Goal: Check status

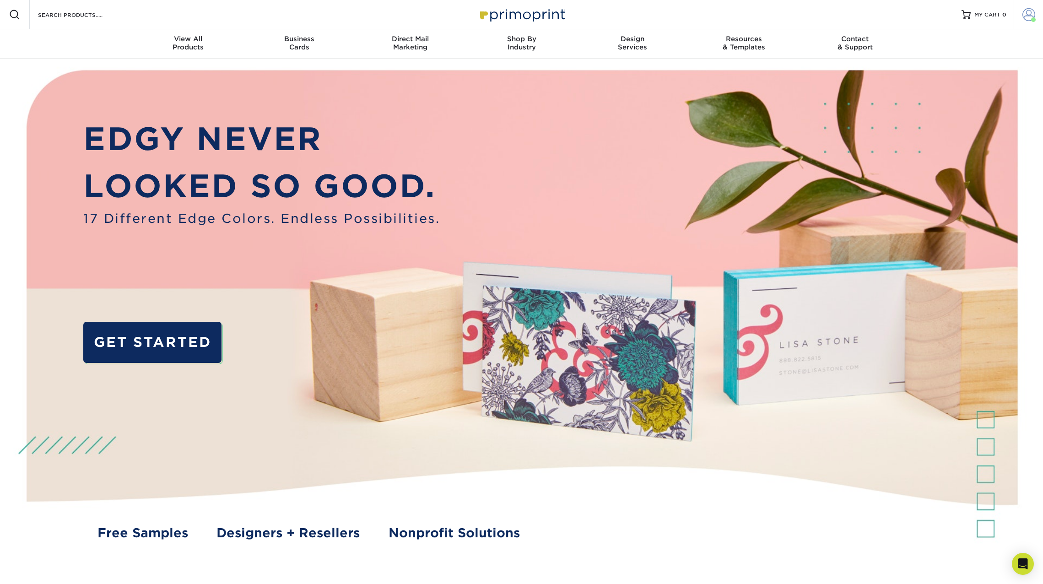
click at [1027, 18] on span at bounding box center [1028, 14] width 13 height 13
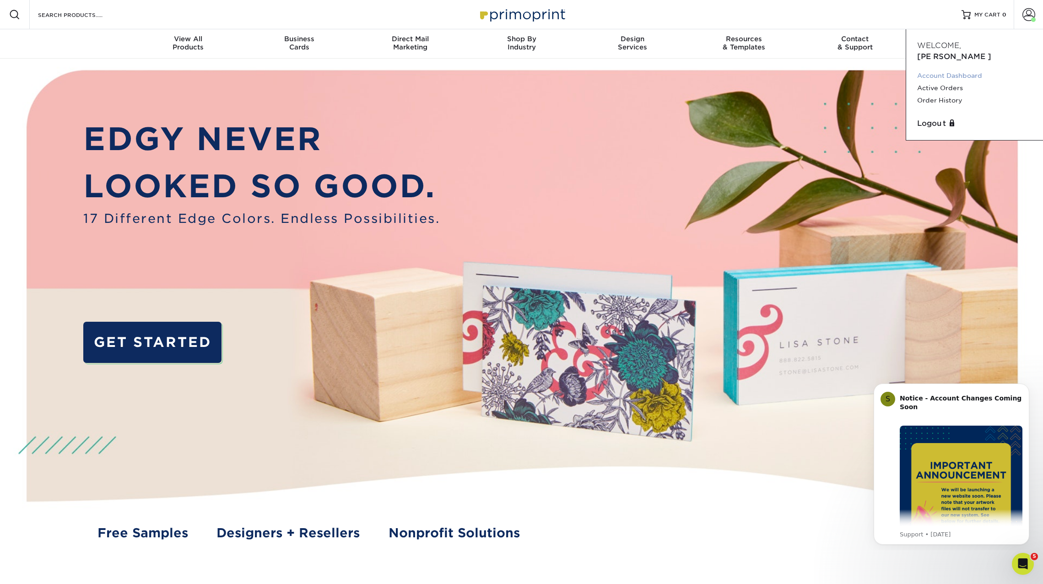
click at [950, 70] on link "Account Dashboard" at bounding box center [974, 76] width 115 height 12
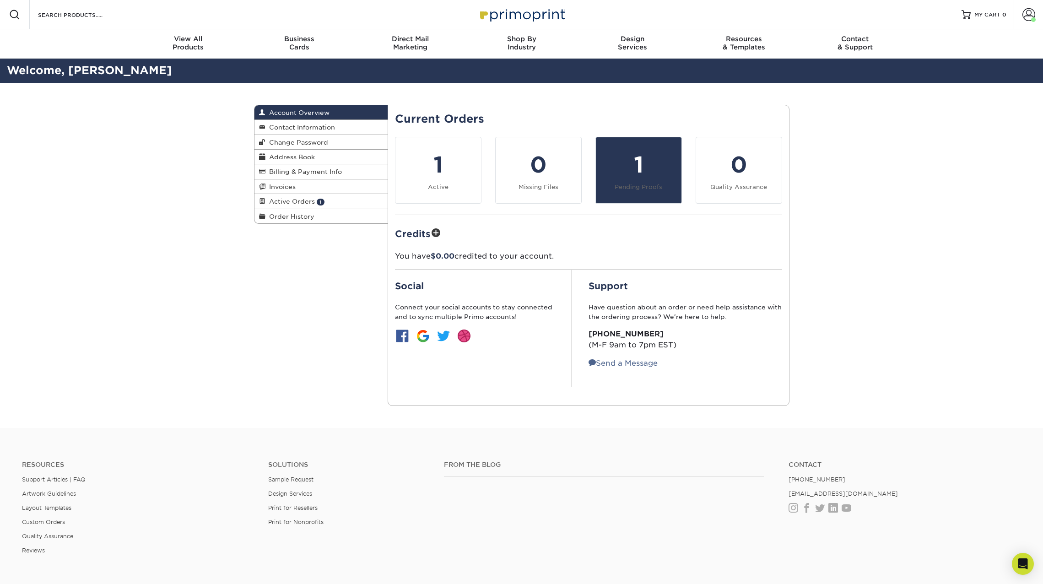
click at [641, 174] on div "1" at bounding box center [638, 164] width 75 height 33
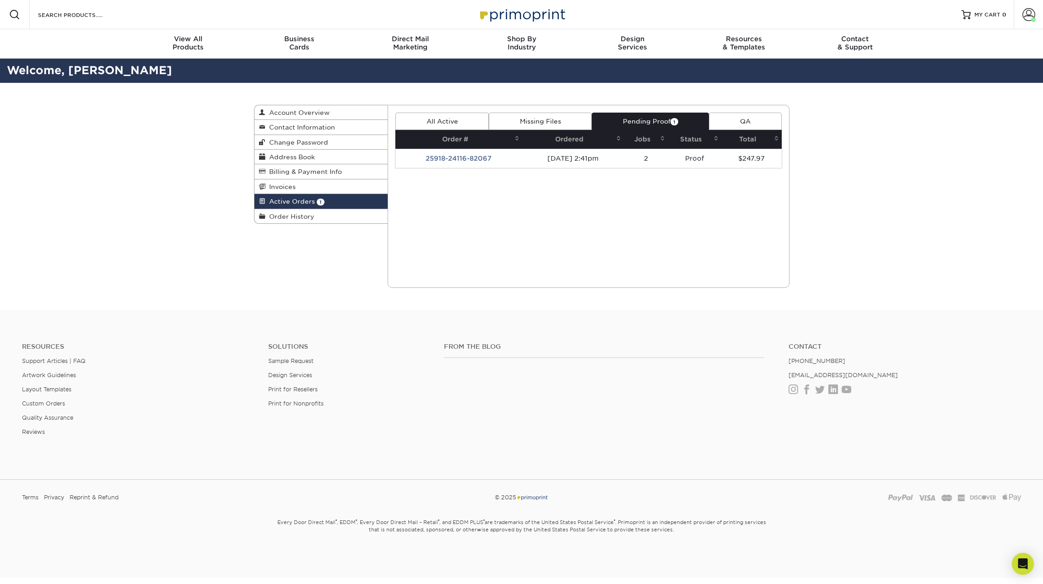
click at [460, 157] on td "25918-24116-82067" at bounding box center [458, 158] width 127 height 19
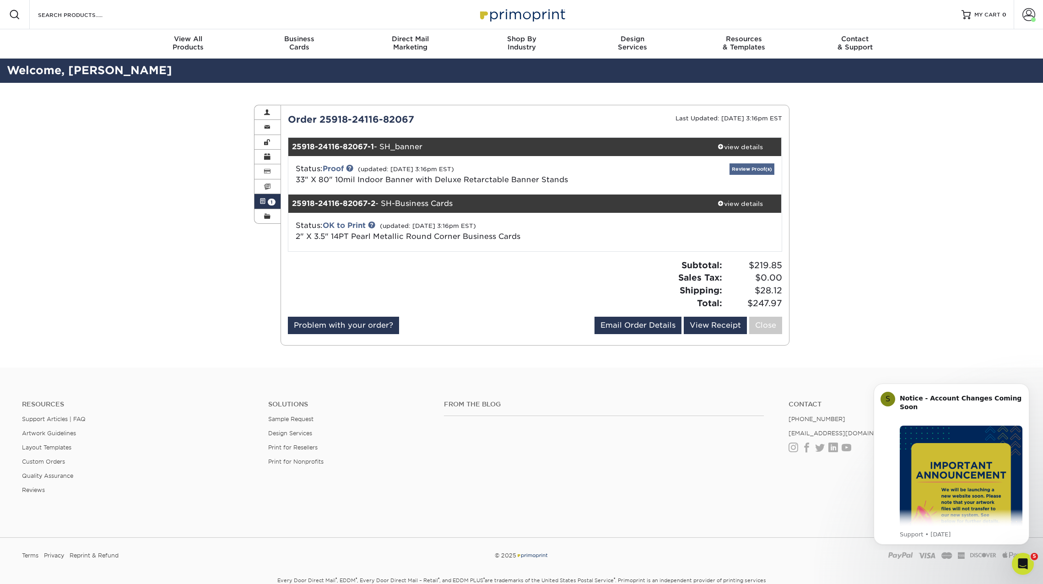
click at [747, 168] on link "Review Proof(s)" at bounding box center [751, 168] width 45 height 11
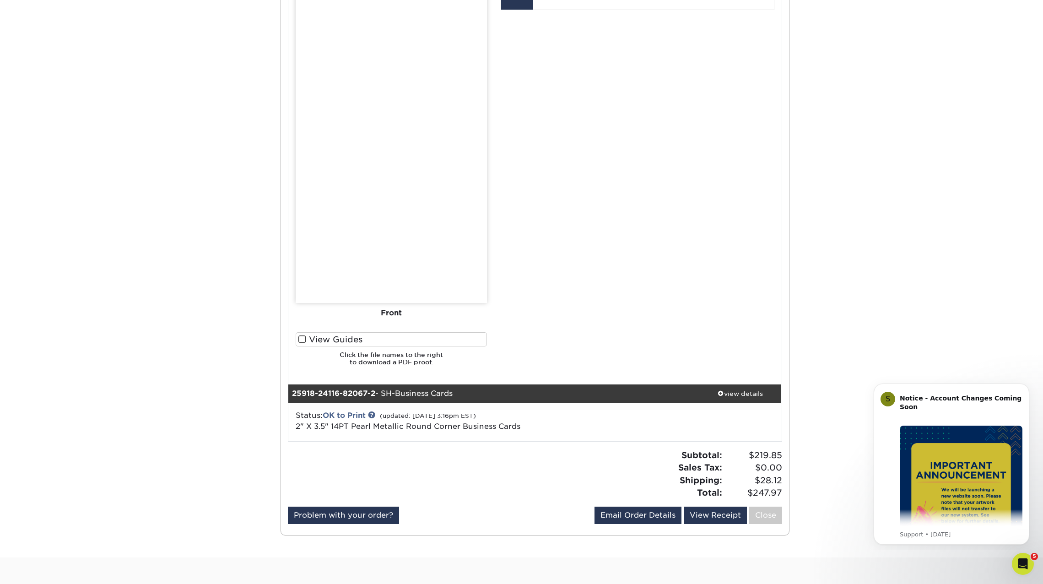
scroll to position [566, 0]
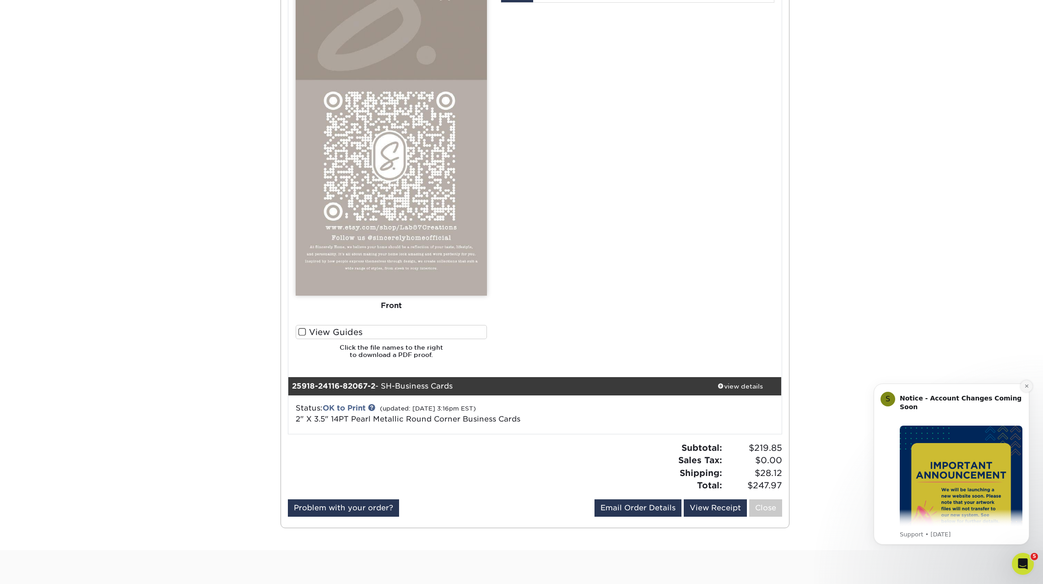
click at [1027, 388] on icon "Dismiss notification" at bounding box center [1026, 385] width 5 height 5
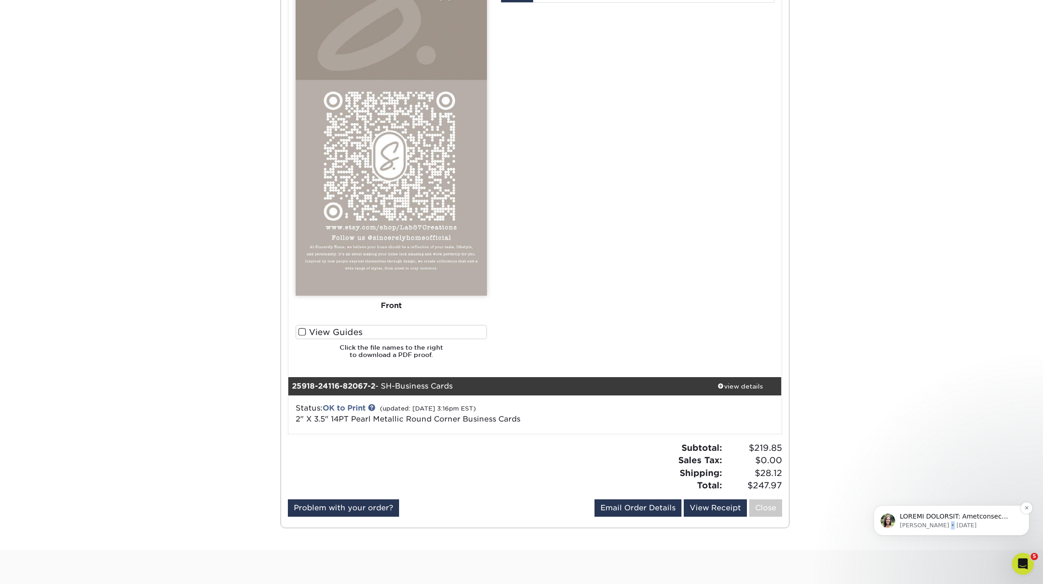
click at [940, 523] on p "[PERSON_NAME] • [DATE]" at bounding box center [959, 525] width 118 height 8
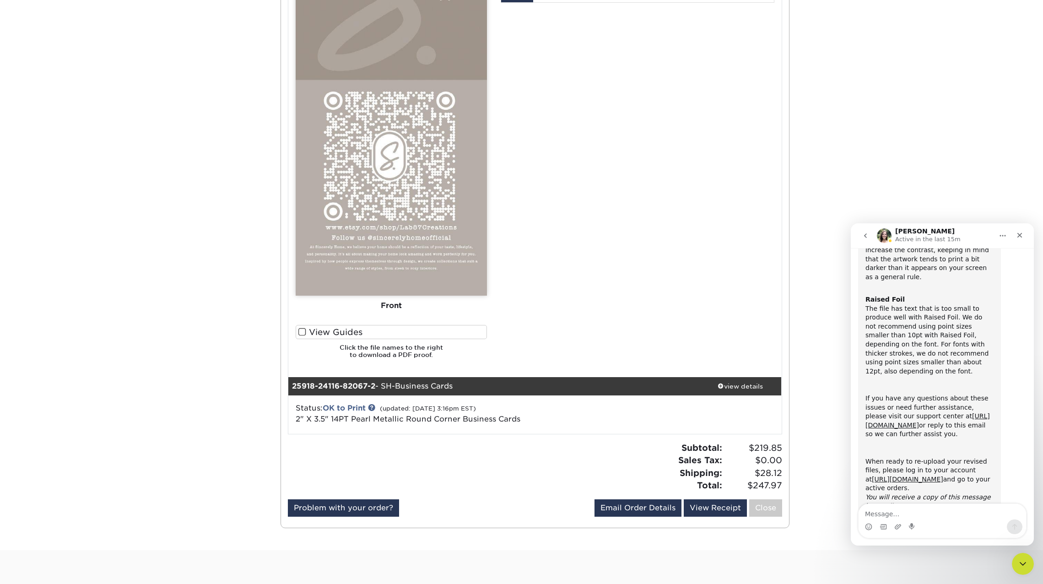
scroll to position [291, 0]
click at [561, 456] on div "Subtotal: $219.85 Sales Tax: $0.00 Shipping: $28.12 Total: $247.97" at bounding box center [662, 467] width 254 height 50
click at [633, 264] on div "Your files including bleed should be: 81 " x 34 " *Additional bleed or crop mar…" at bounding box center [637, 102] width 287 height 527
click at [1022, 232] on icon "Close" at bounding box center [1019, 235] width 7 height 7
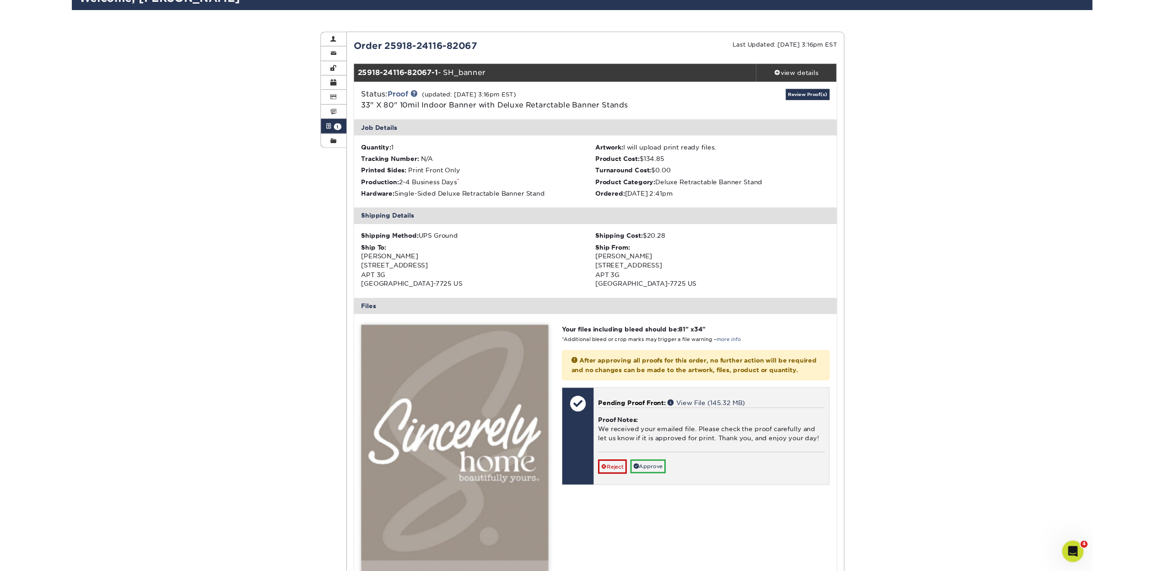
scroll to position [75, 0]
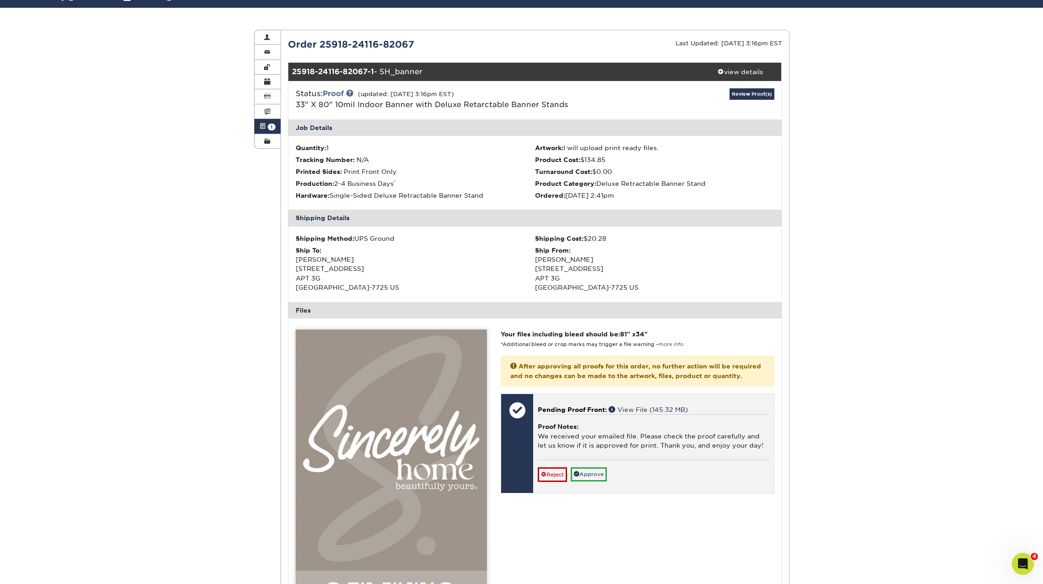
click at [609, 421] on div "Proof Notes: We received your emailed file. Please check the proof carefully an…" at bounding box center [653, 436] width 231 height 45
drag, startPoint x: 632, startPoint y: 403, endPoint x: 632, endPoint y: 390, distance: 12.8
click at [632, 406] on link "View File (145.32 MB)" at bounding box center [648, 409] width 79 height 7
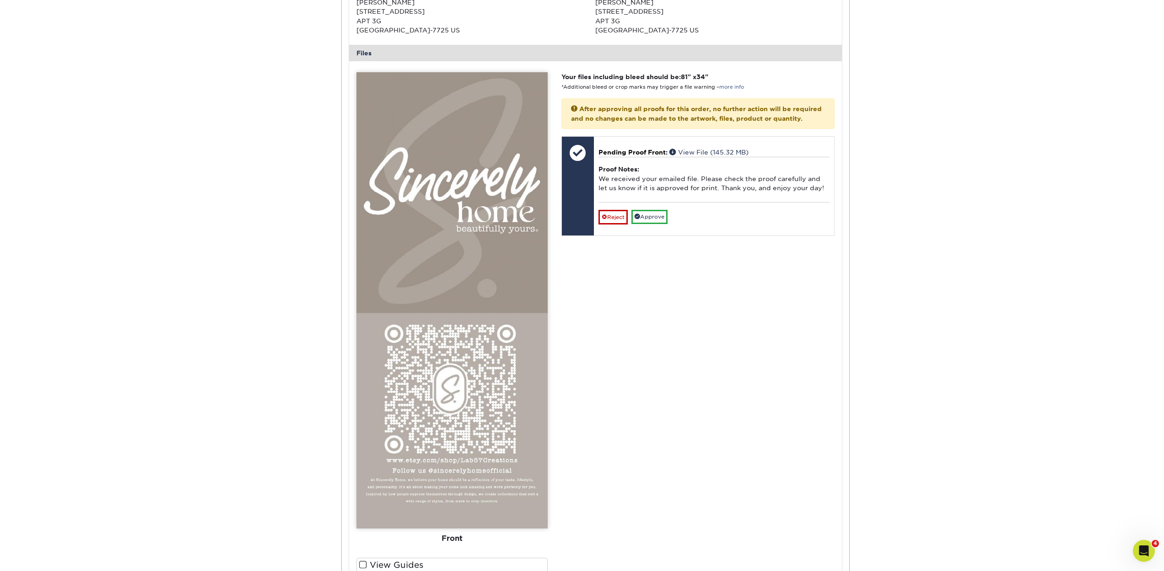
scroll to position [328, 0]
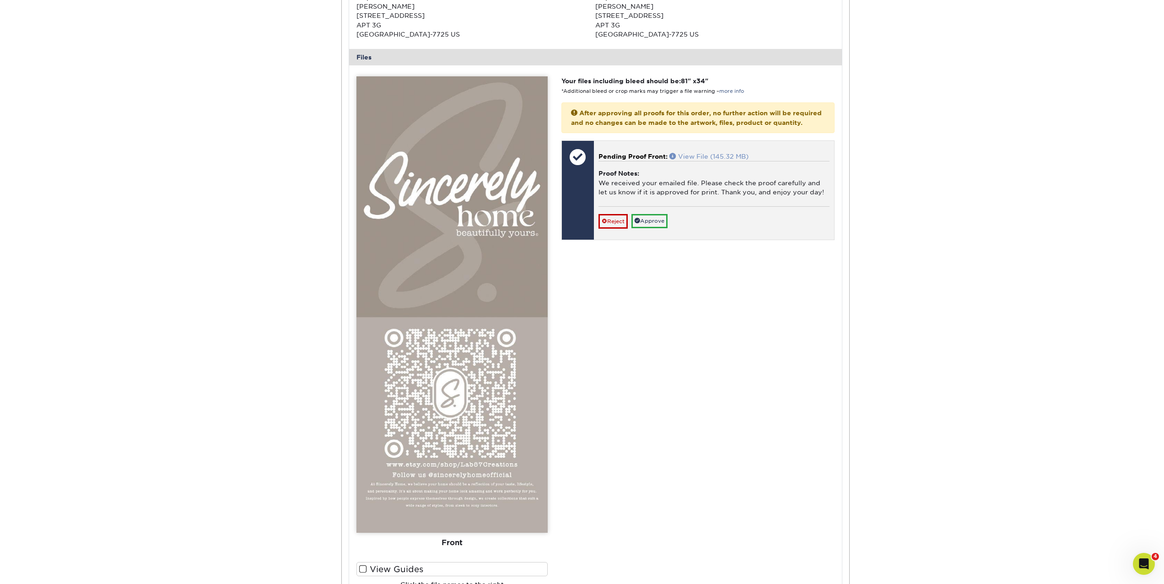
click at [692, 153] on link "View File (145.32 MB)" at bounding box center [708, 156] width 79 height 7
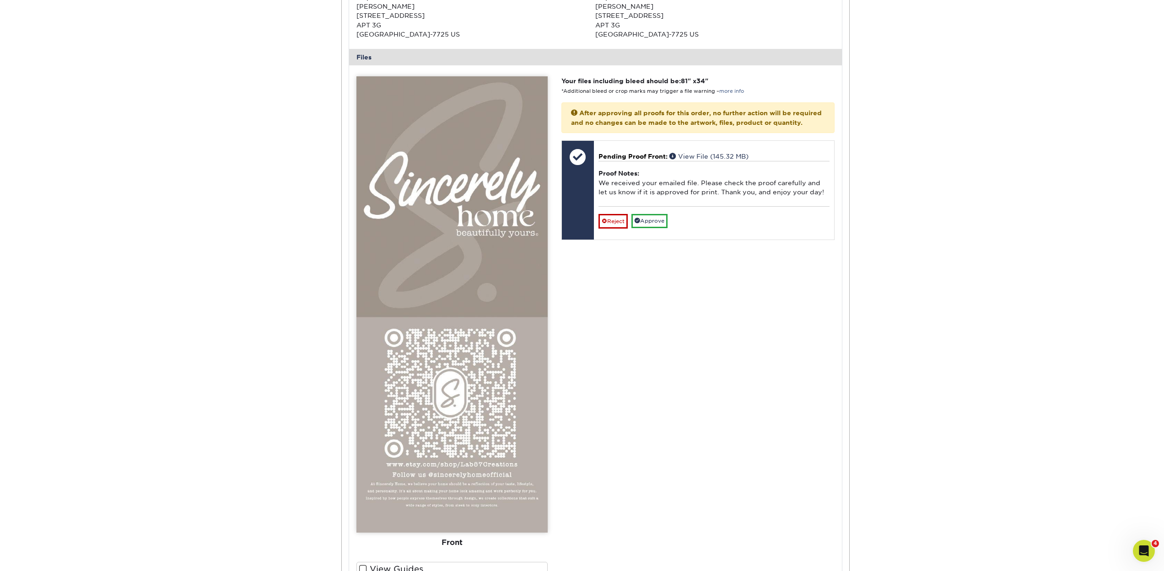
click at [638, 1] on div "Ship From: [PERSON_NAME] [STREET_ADDRESS]" at bounding box center [714, 16] width 239 height 47
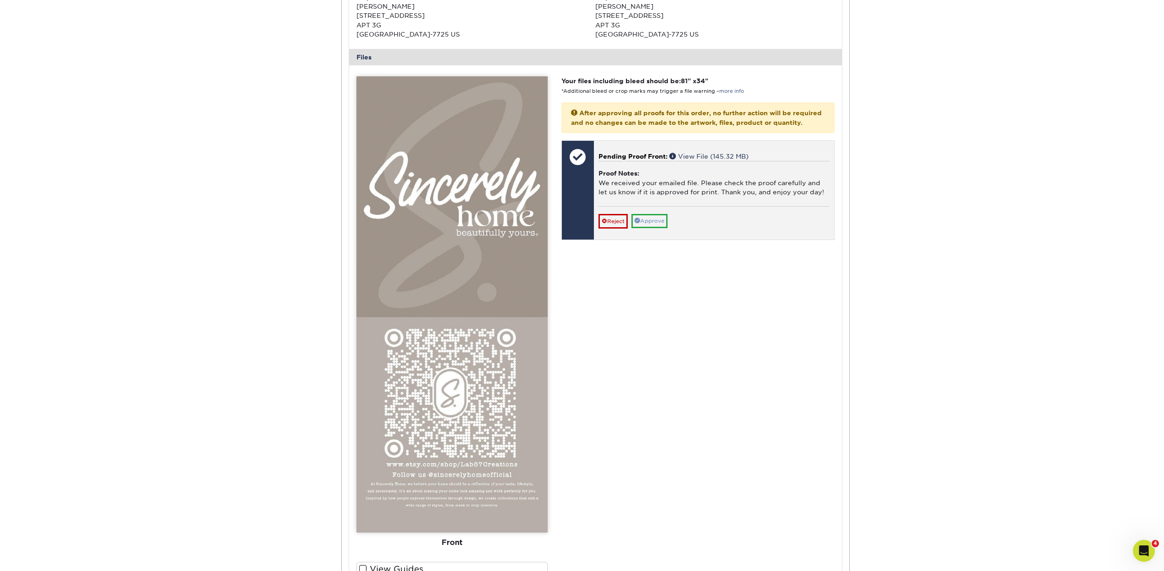
click at [660, 214] on link "Approve" at bounding box center [649, 221] width 36 height 14
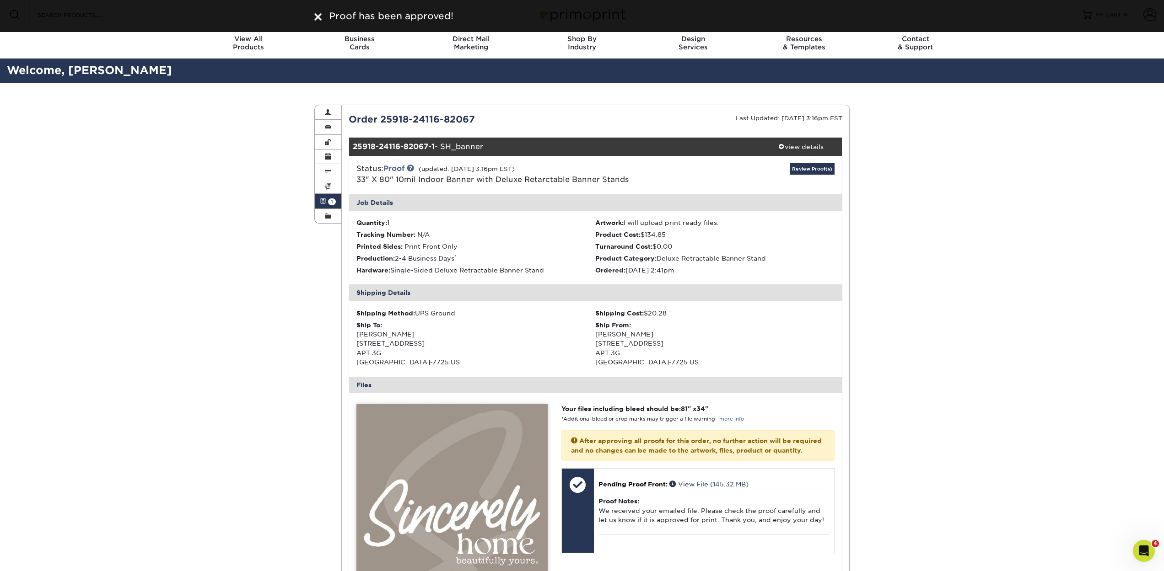
scroll to position [0, 0]
